Goal: Task Accomplishment & Management: Manage account settings

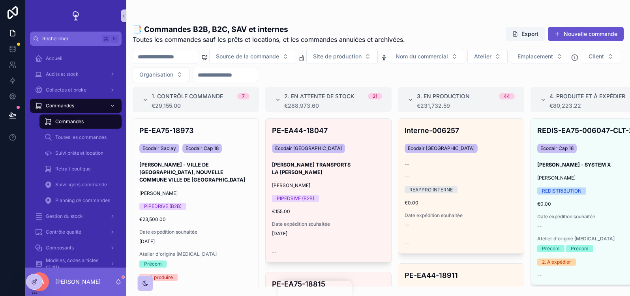
scroll to position [0, 3]
